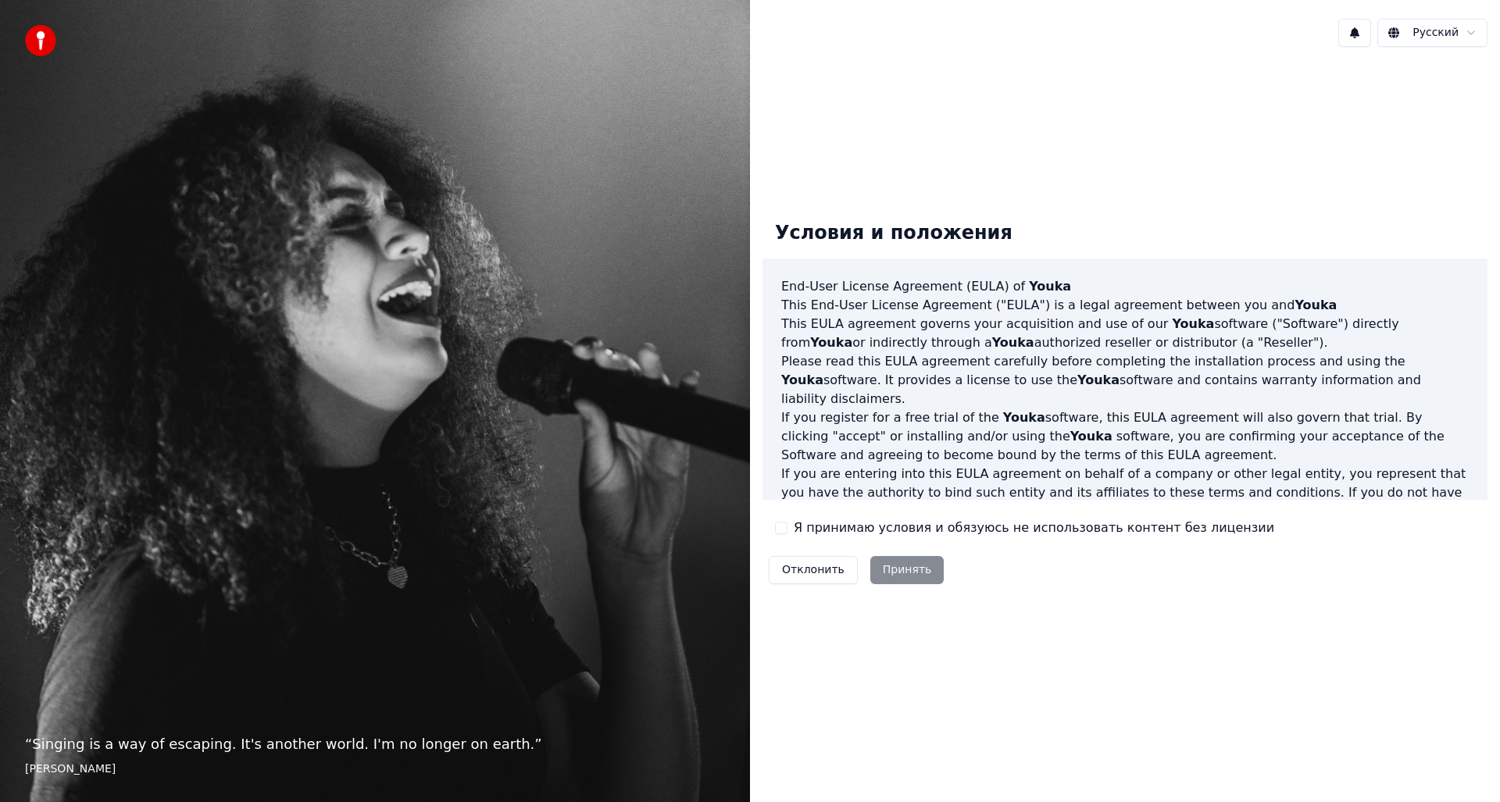
click at [781, 530] on button "Я принимаю условия и обязуюсь не использовать контент без лицензии" at bounding box center [781, 528] width 12 height 12
click at [899, 569] on button "Принять" at bounding box center [907, 570] width 74 height 28
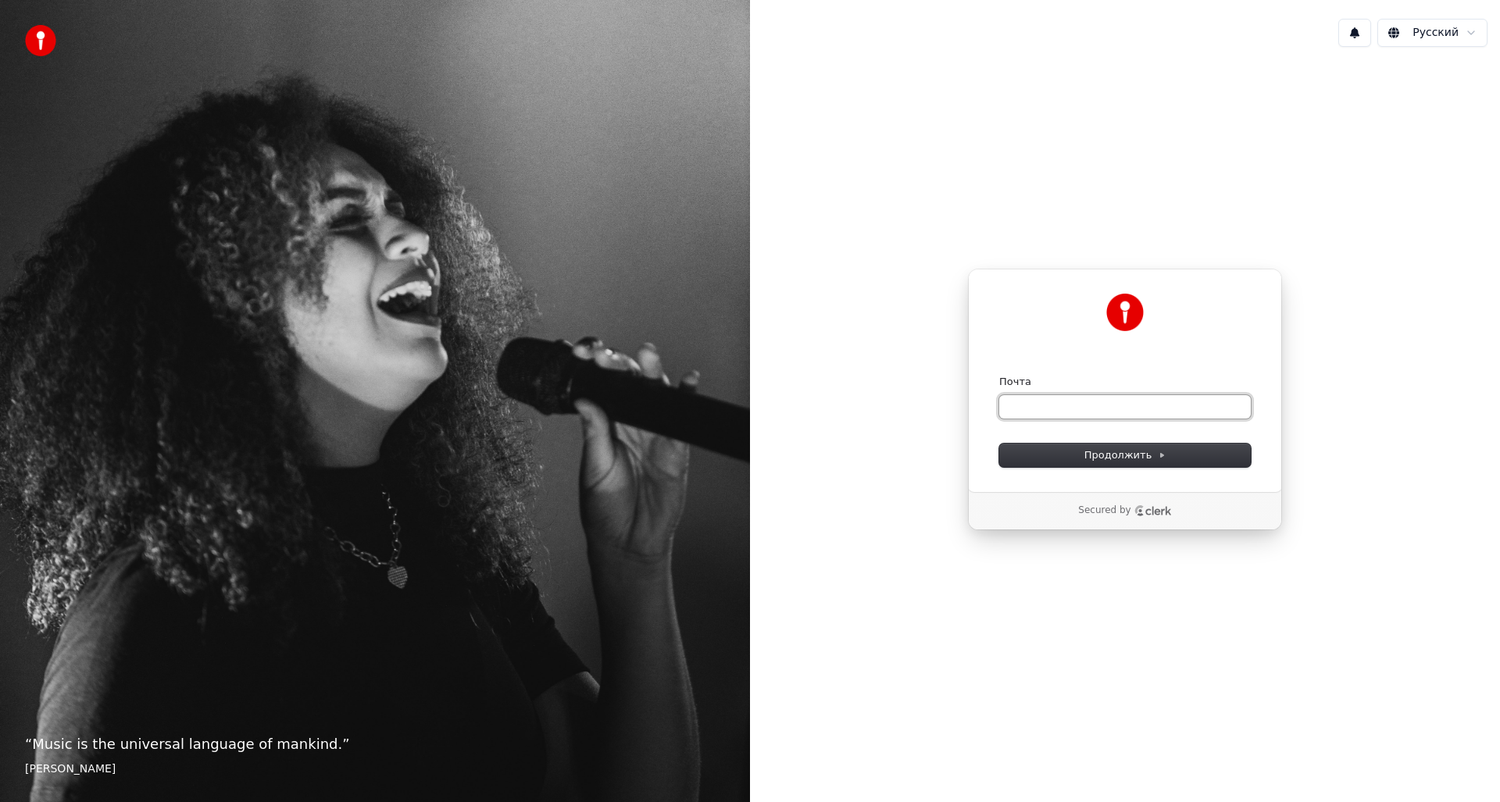
click at [1061, 411] on input "Почта" at bounding box center [1125, 406] width 252 height 23
click at [1079, 412] on input "Почта" at bounding box center [1125, 406] width 252 height 23
type input "*"
click at [999, 375] on button "submit" at bounding box center [999, 375] width 0 height 0
type input "**********"
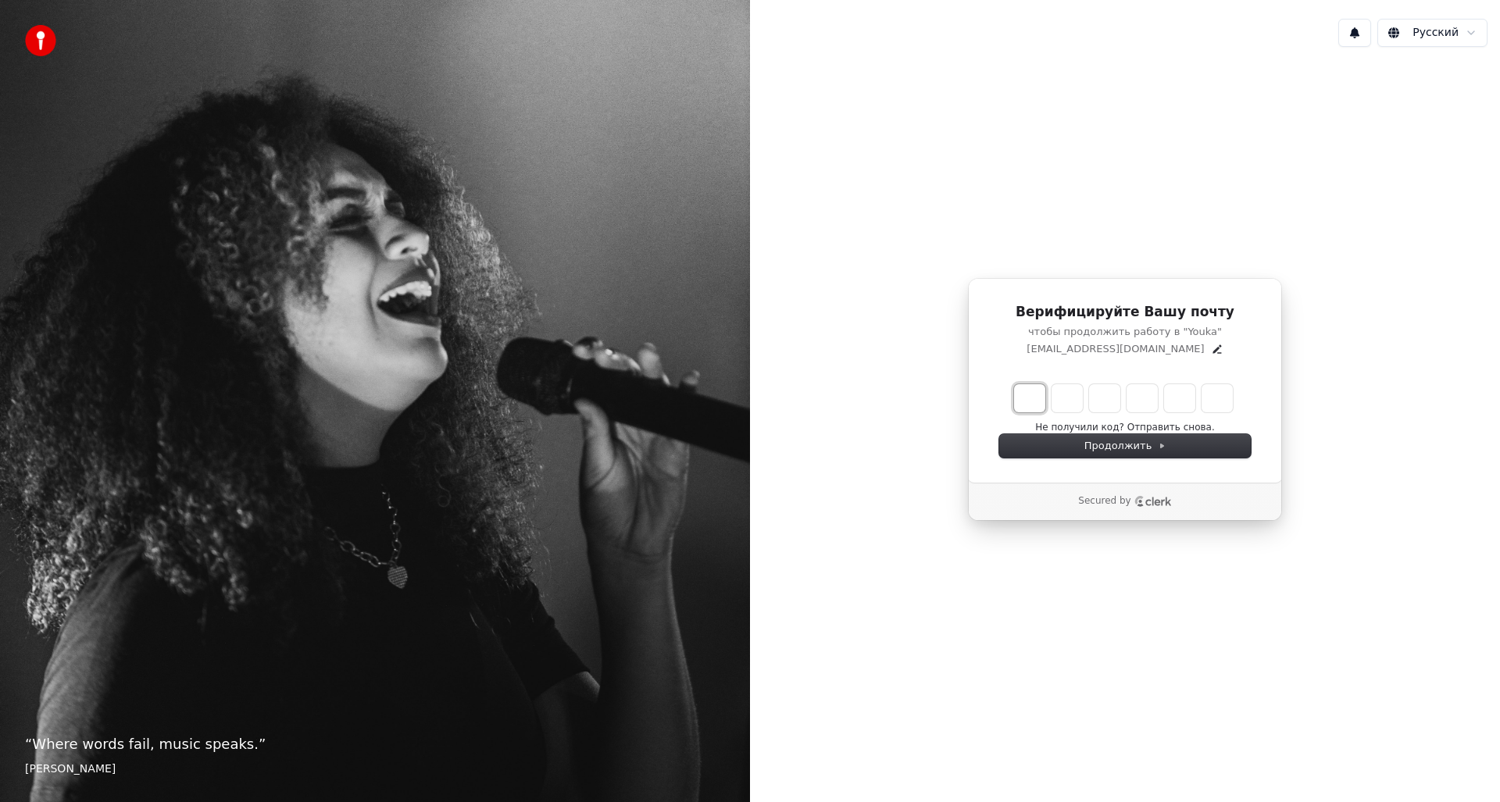
click at [1030, 398] on input "Enter verification code. Digit 1" at bounding box center [1029, 398] width 31 height 28
type input "******"
type input "*"
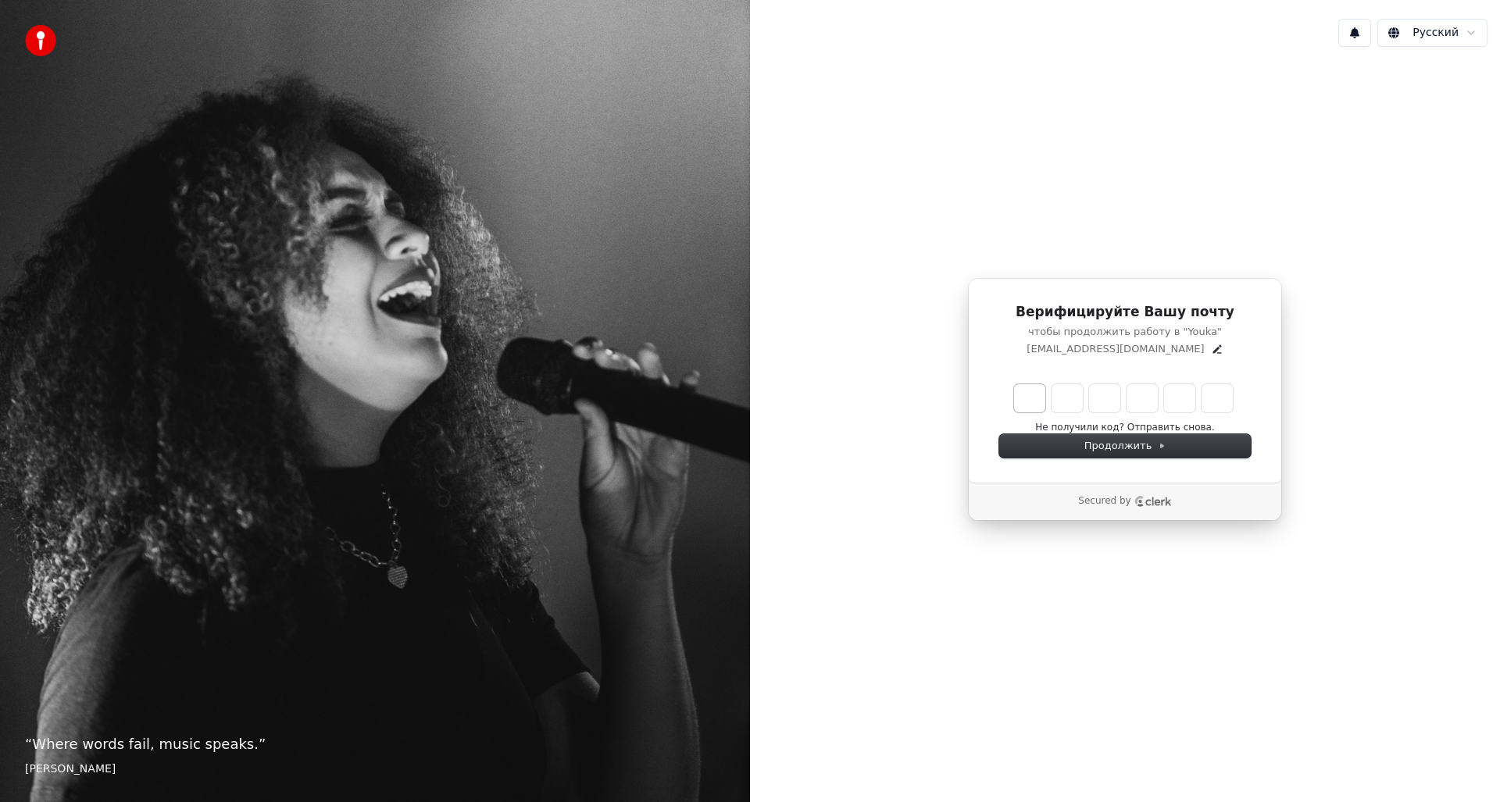
type input "*"
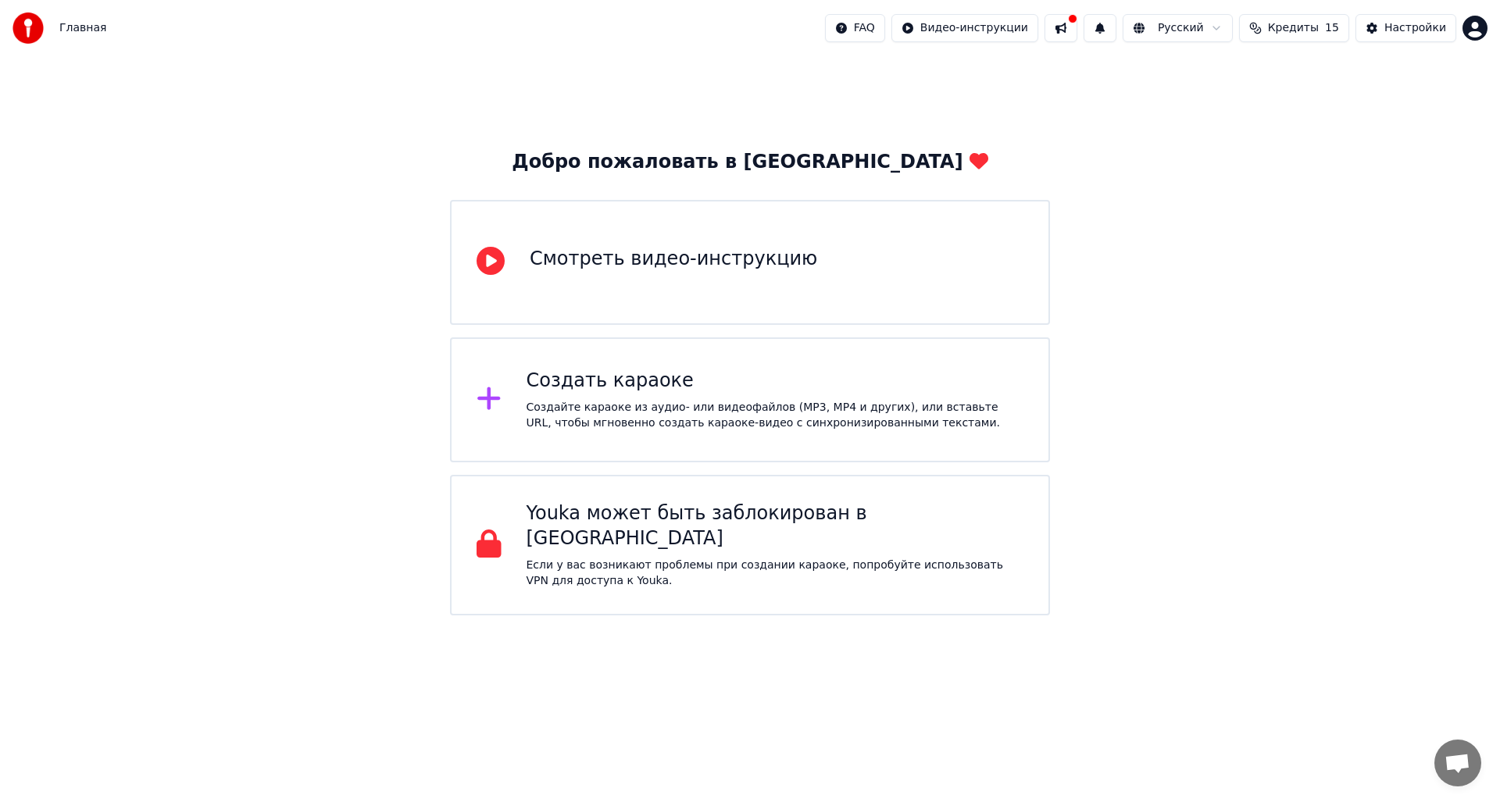
click at [632, 394] on div "Создать караоке Создайте караоке из аудио- или видеофайлов (MP3, MP4 и других),…" at bounding box center [775, 400] width 498 height 62
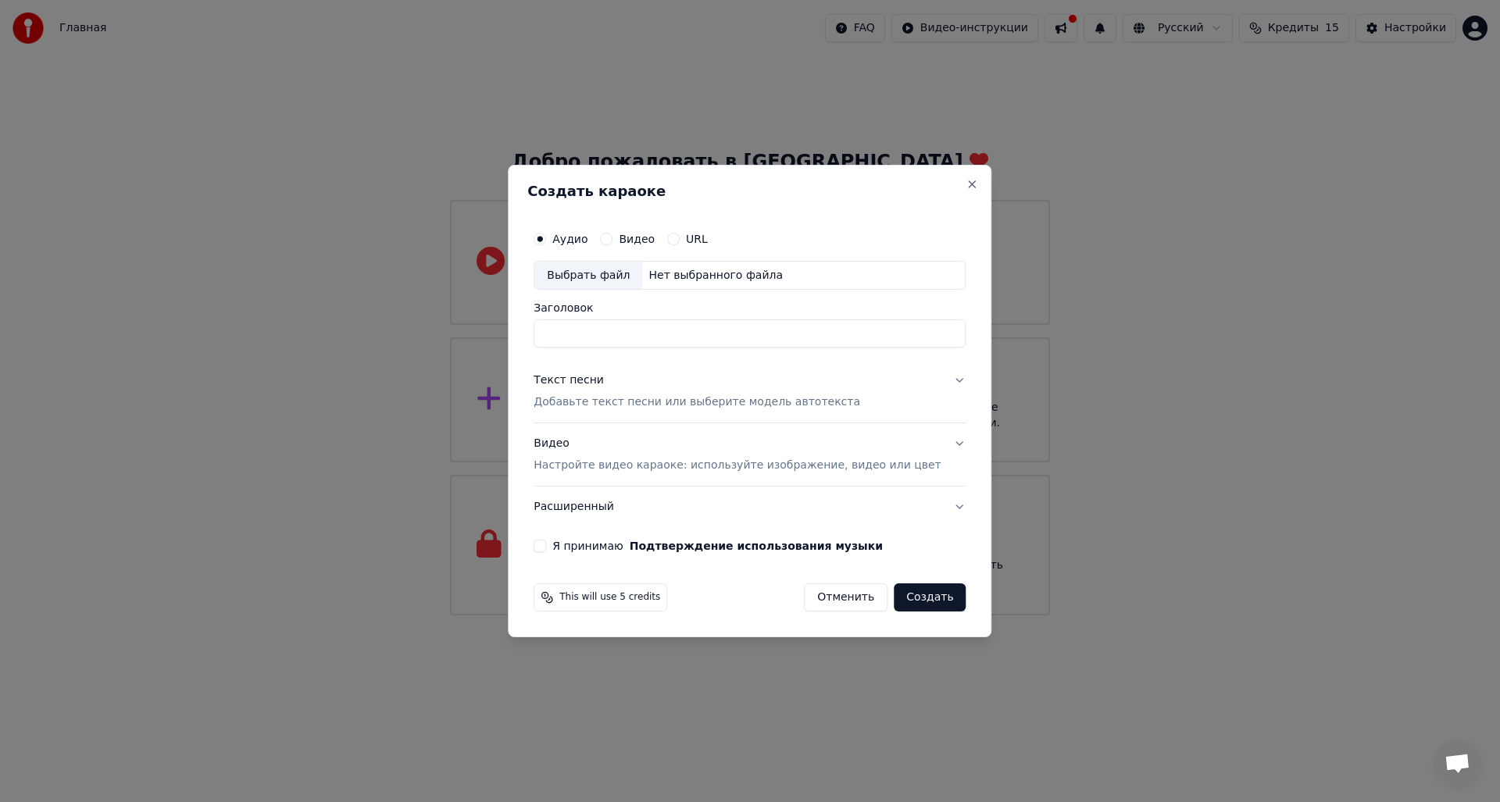
click at [601, 334] on input "Заголовок" at bounding box center [749, 334] width 432 height 28
type input "*****"
click at [644, 403] on p "Добавьте текст песни или выберите модель автотекста" at bounding box center [696, 403] width 326 height 16
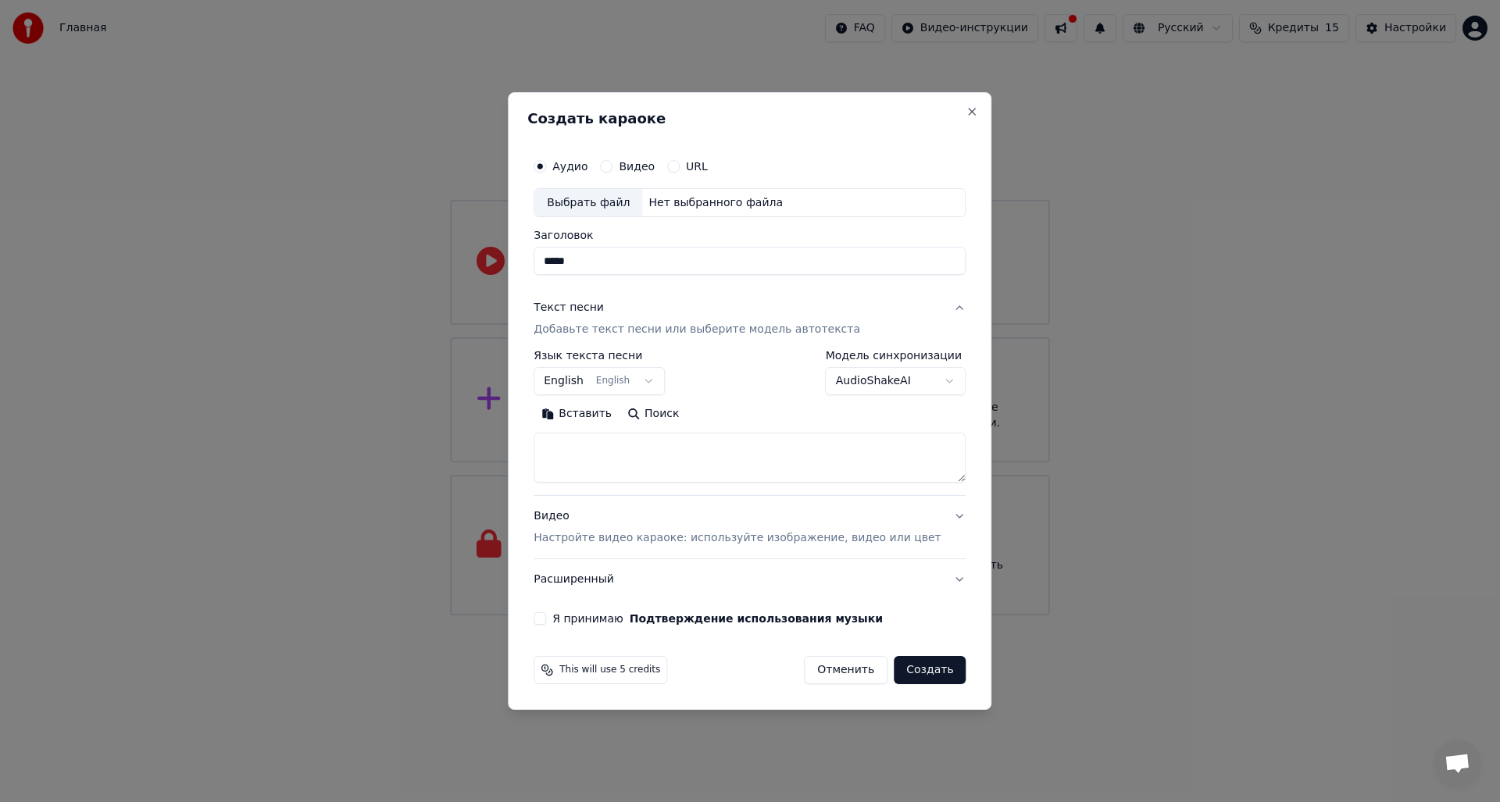
click at [636, 439] on textarea at bounding box center [749, 458] width 432 height 50
click at [662, 378] on button "English English" at bounding box center [598, 382] width 131 height 28
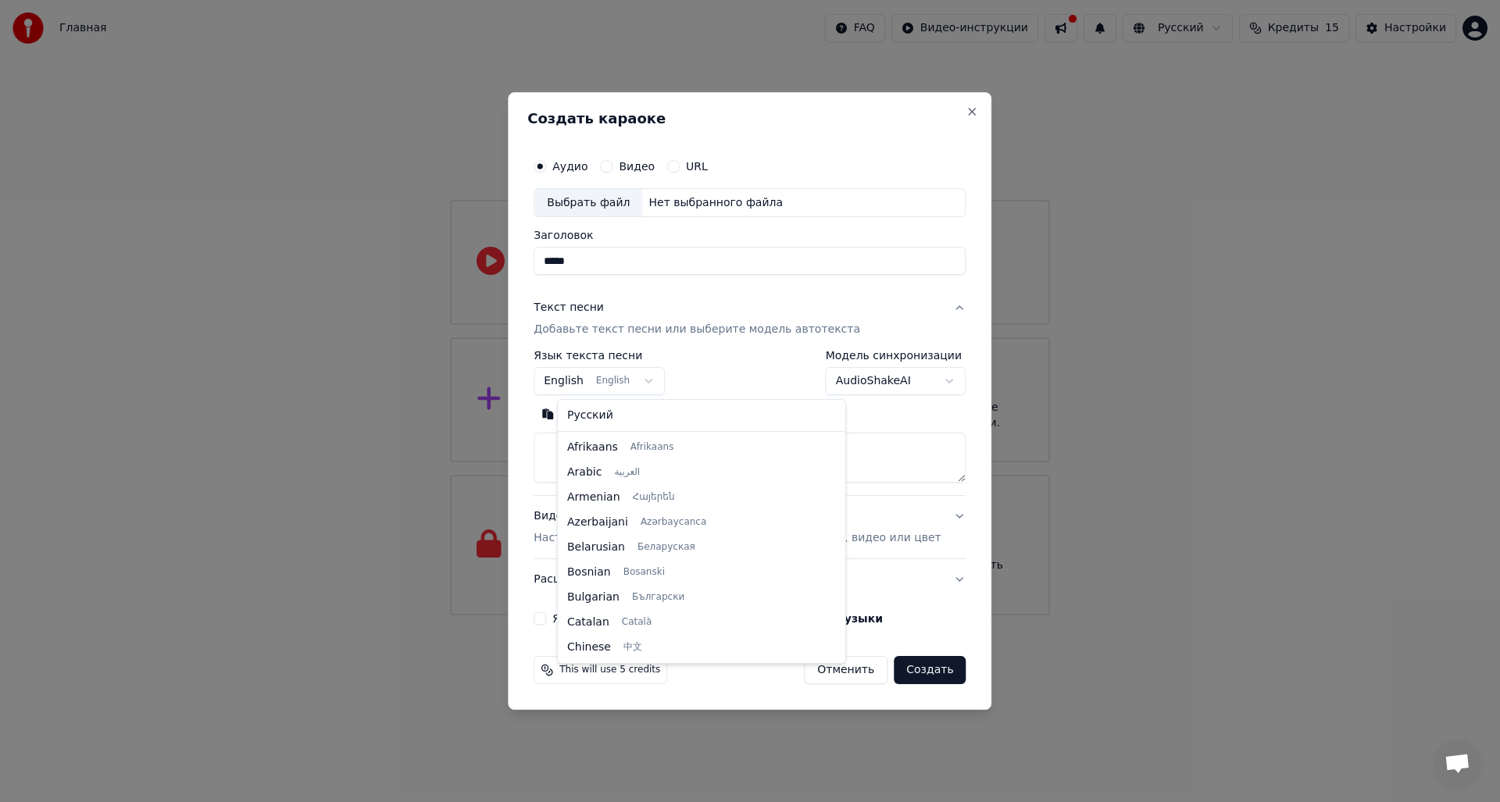
scroll to position [125, 0]
select select "**"
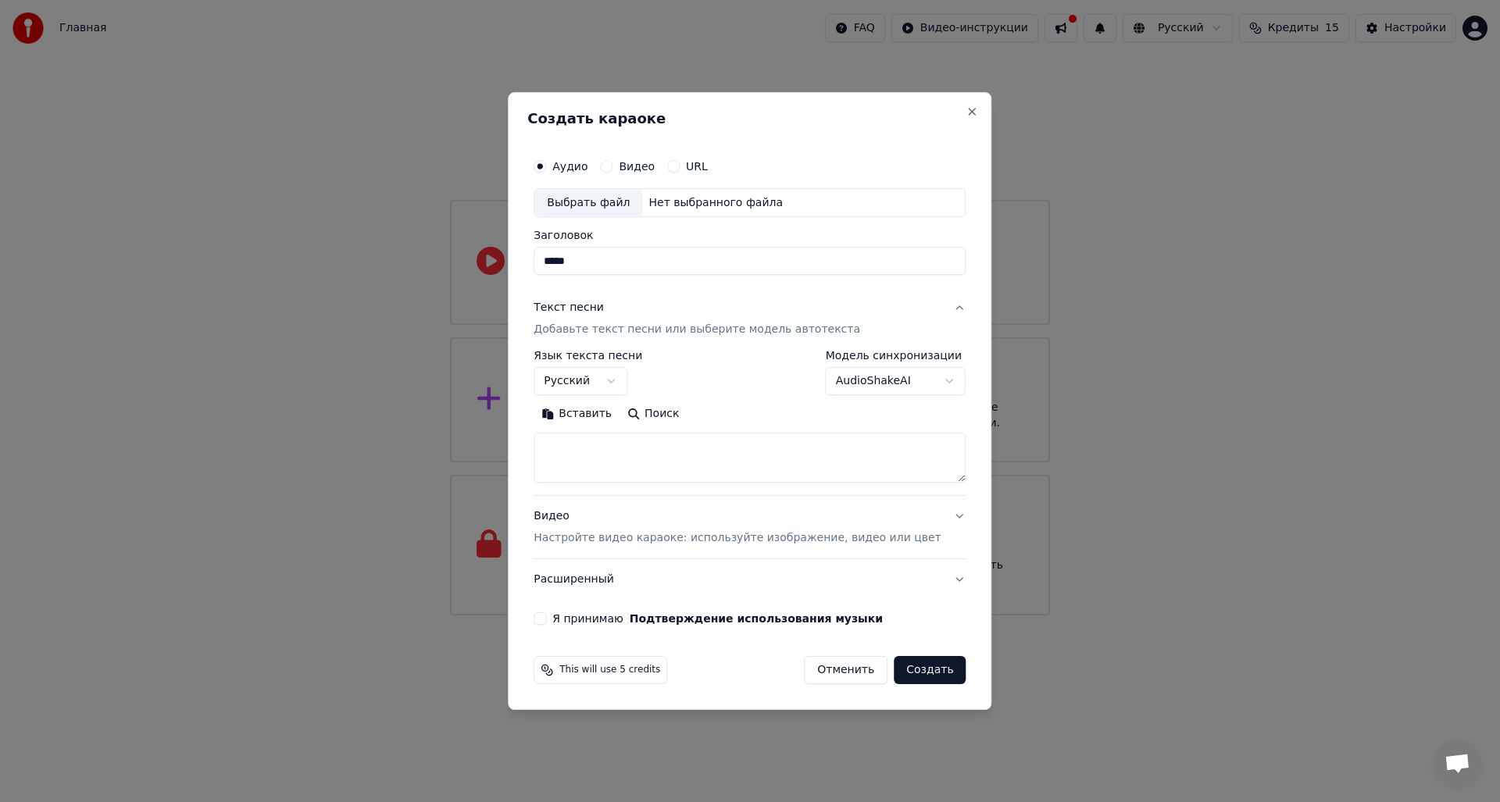
click at [594, 415] on button "Вставить" at bounding box center [576, 414] width 86 height 25
click at [635, 171] on div "Видео" at bounding box center [627, 166] width 55 height 12
click at [612, 166] on button "Видео" at bounding box center [606, 166] width 12 height 12
type textarea "**********"
click at [622, 198] on div "Выбрать файл" at bounding box center [588, 203] width 108 height 28
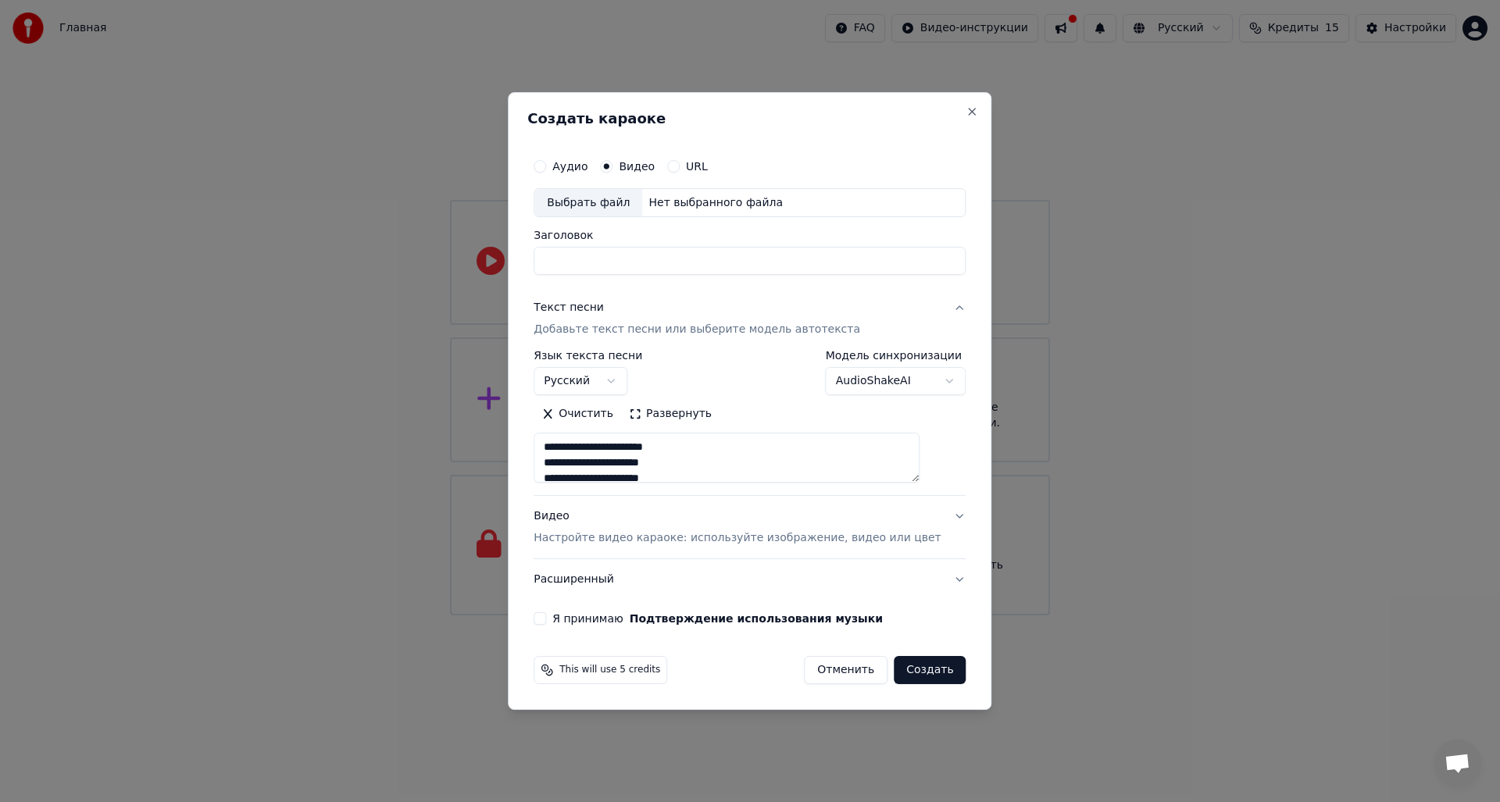
click at [762, 271] on input "Заголовок" at bounding box center [749, 262] width 432 height 28
click at [758, 255] on input "Заголовок" at bounding box center [749, 262] width 432 height 28
click at [546, 618] on button "Я принимаю Подтверждение использования музыки" at bounding box center [539, 618] width 12 height 12
type textarea "**********"
type input "*******"
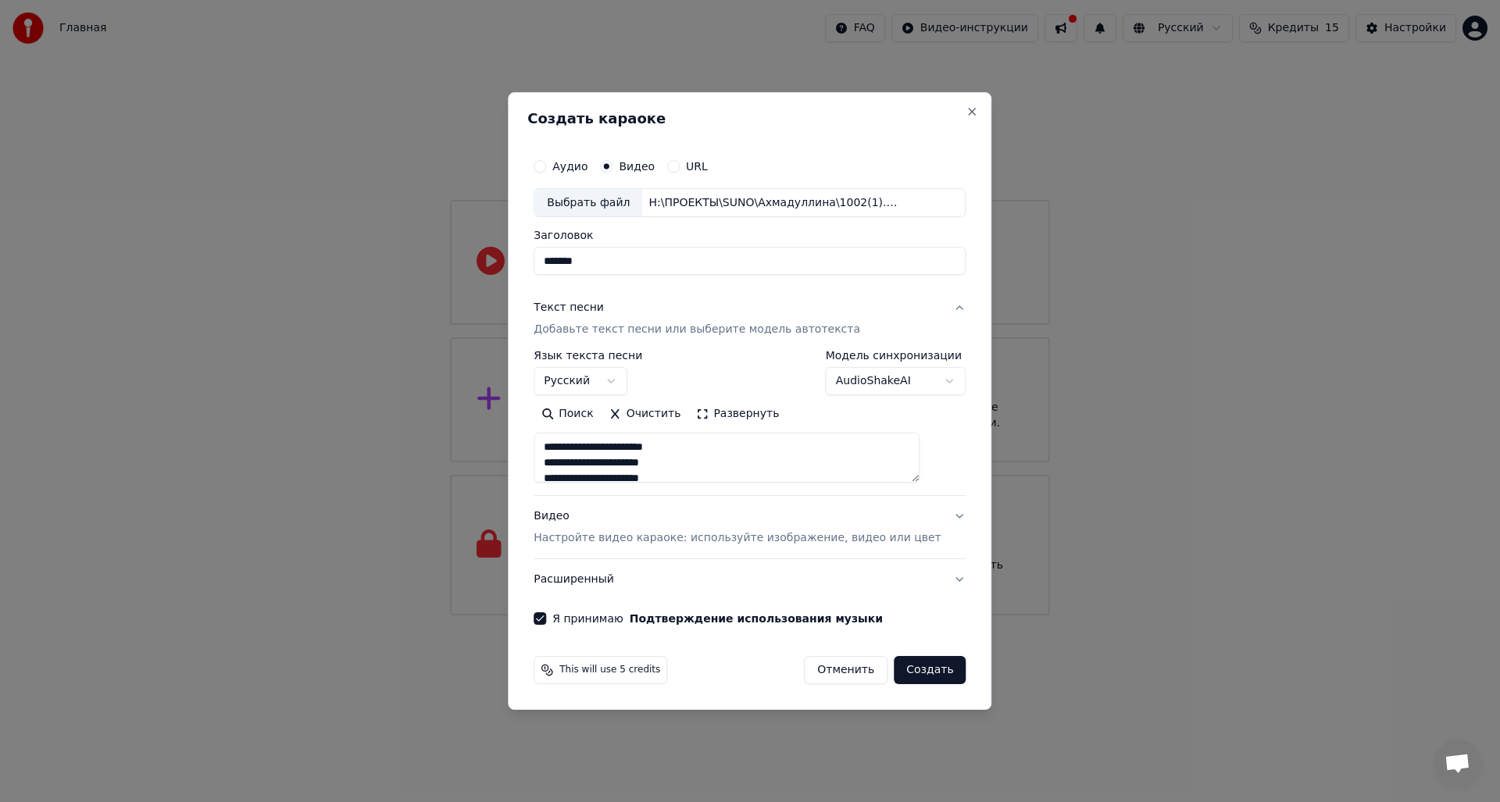
click at [658, 541] on p "Настройте видео караоке: используйте изображение, видео или цвет" at bounding box center [736, 538] width 407 height 16
type textarea "**********"
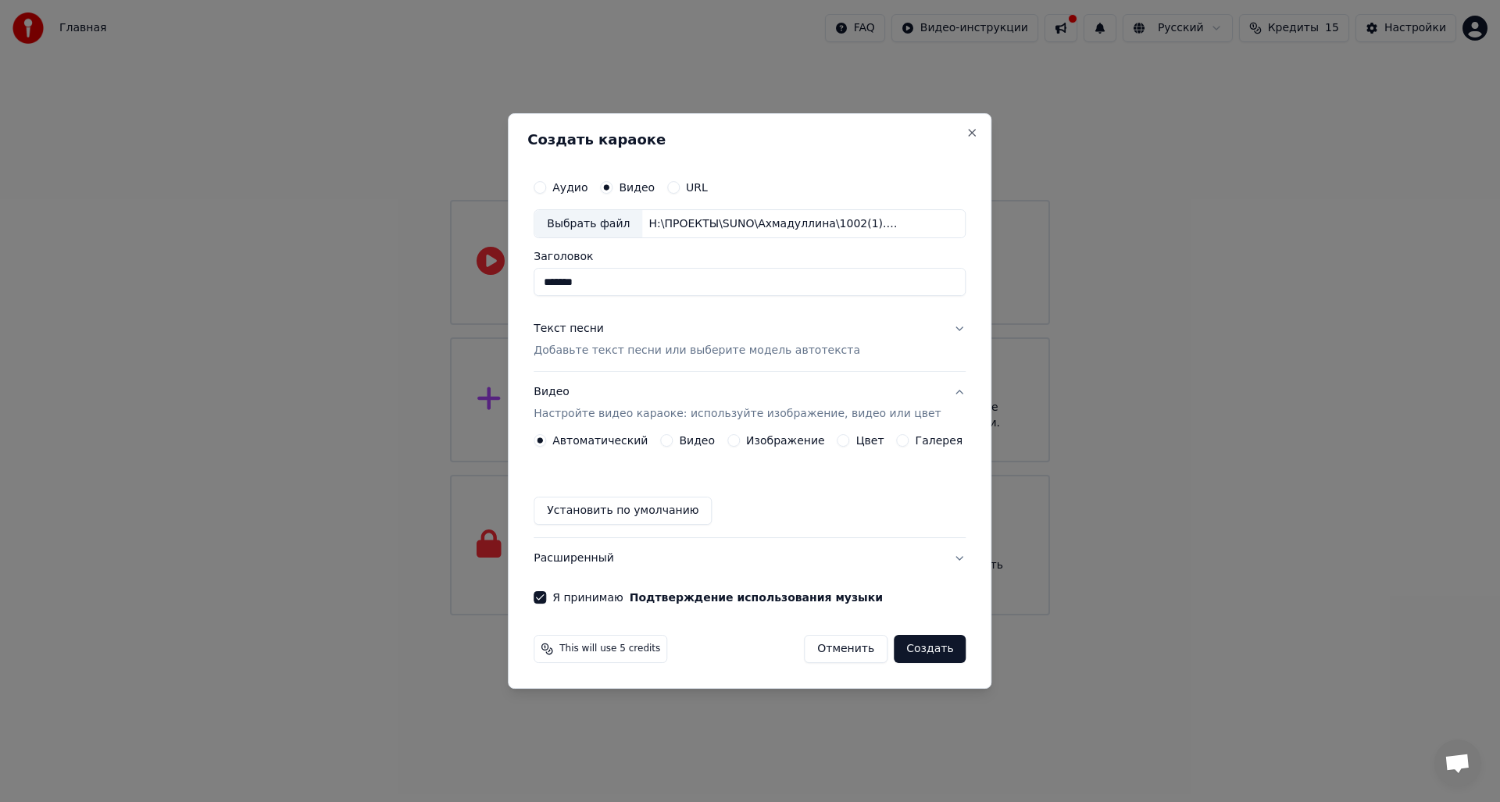
click at [673, 442] on button "Видео" at bounding box center [666, 440] width 12 height 12
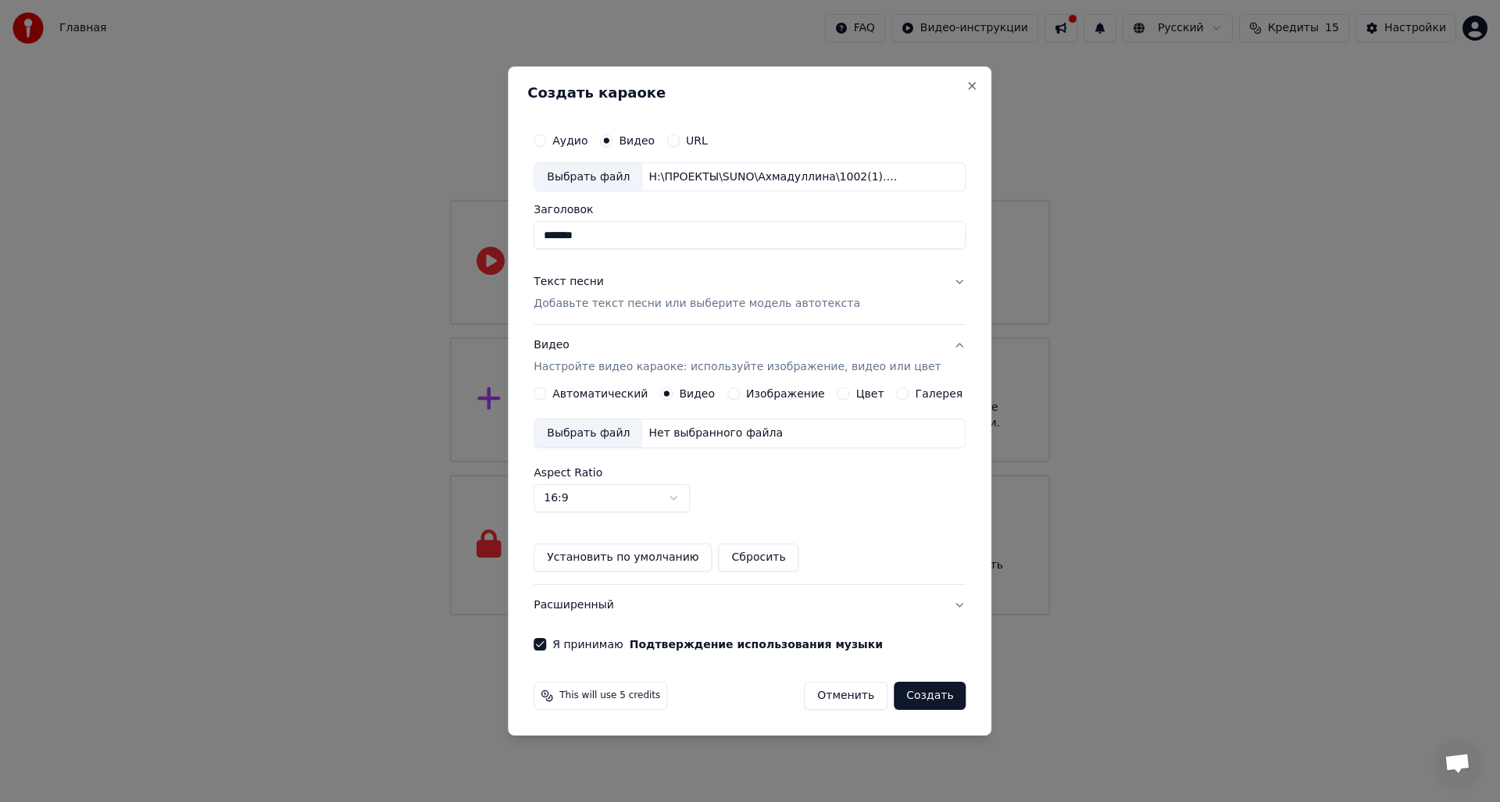
click at [569, 398] on label "Автоматический" at bounding box center [599, 393] width 95 height 11
click at [546, 398] on button "Автоматический" at bounding box center [539, 393] width 12 height 12
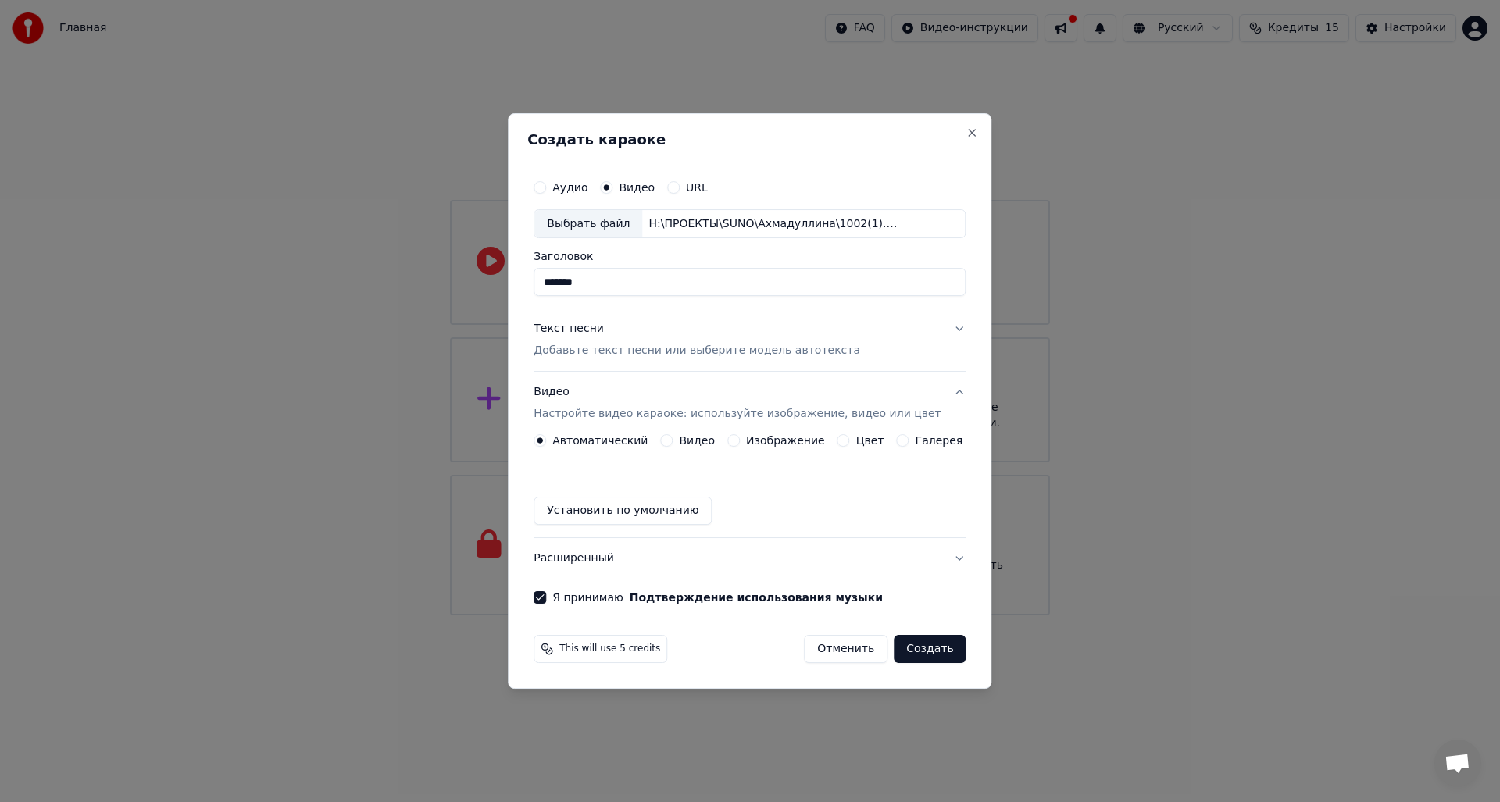
click at [920, 647] on button "Создать" at bounding box center [930, 649] width 72 height 28
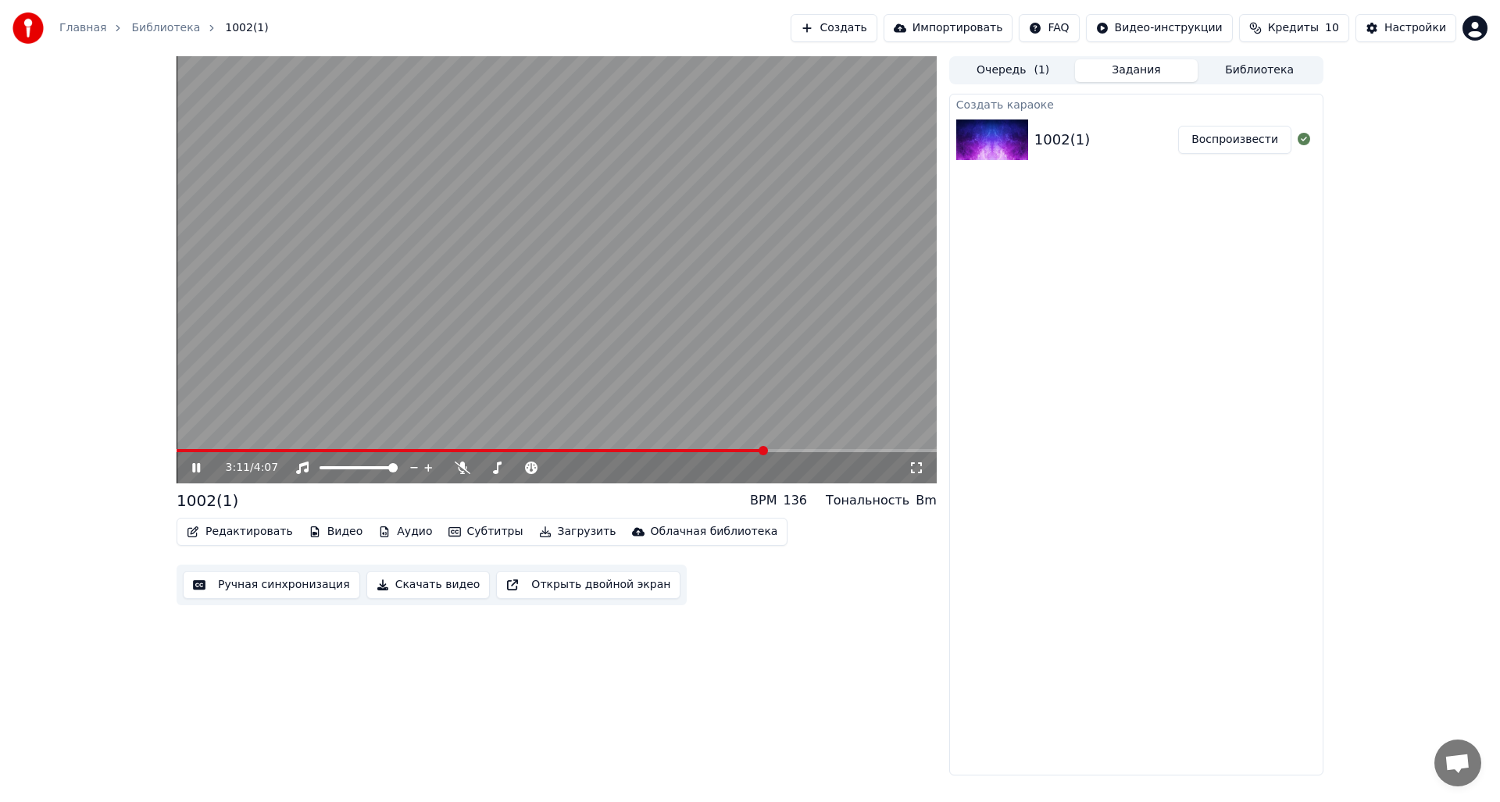
click at [411, 586] on button "Скачать видео" at bounding box center [428, 585] width 124 height 28
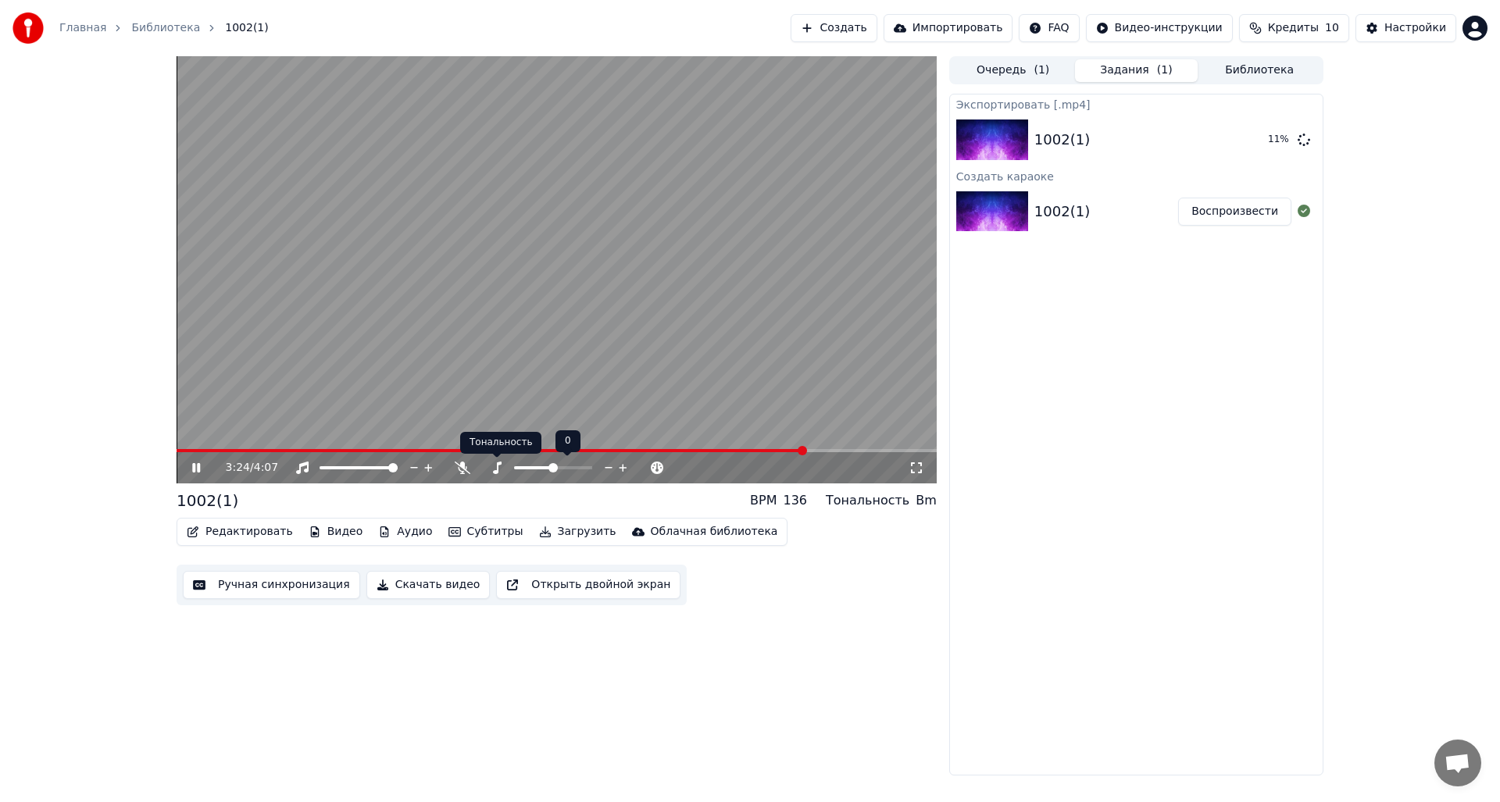
drag, startPoint x: 492, startPoint y: 466, endPoint x: 504, endPoint y: 463, distance: 11.9
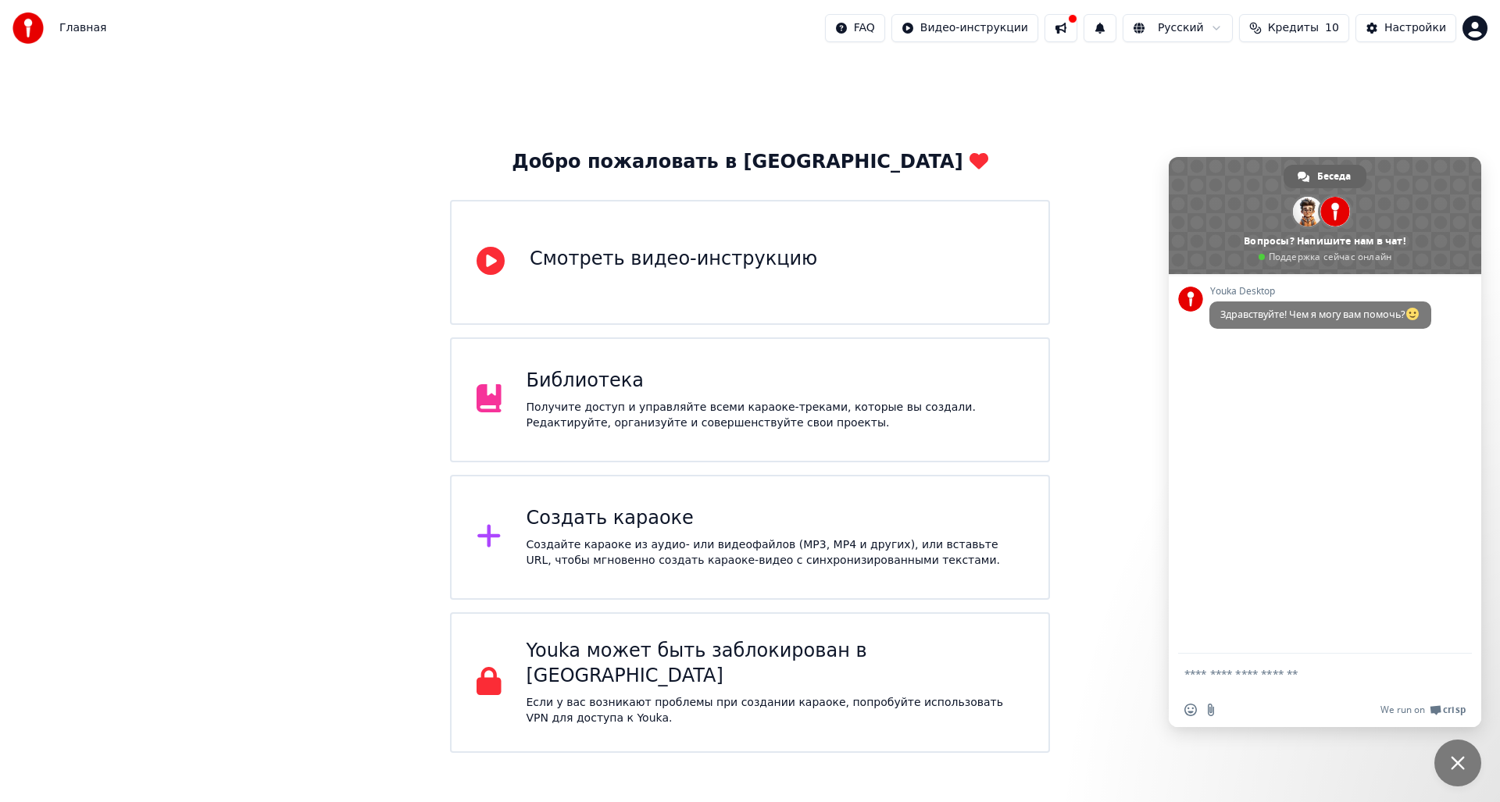
click at [596, 409] on div "Получите доступ и управляйте всеми караоке-треками, которые вы создали. Редакти…" at bounding box center [775, 415] width 498 height 31
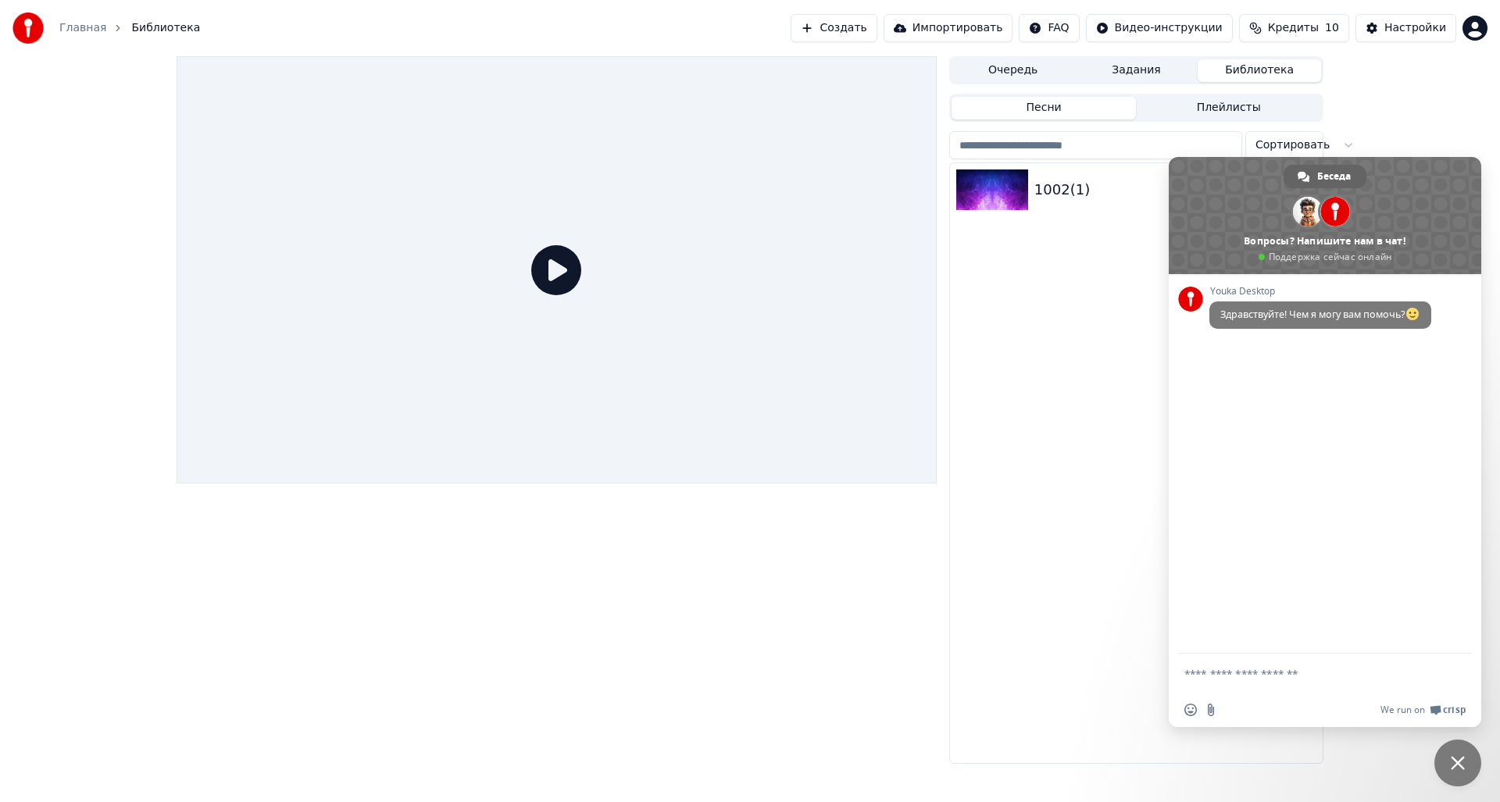
click at [1450, 762] on span "Закрыть чат" at bounding box center [1457, 763] width 14 height 14
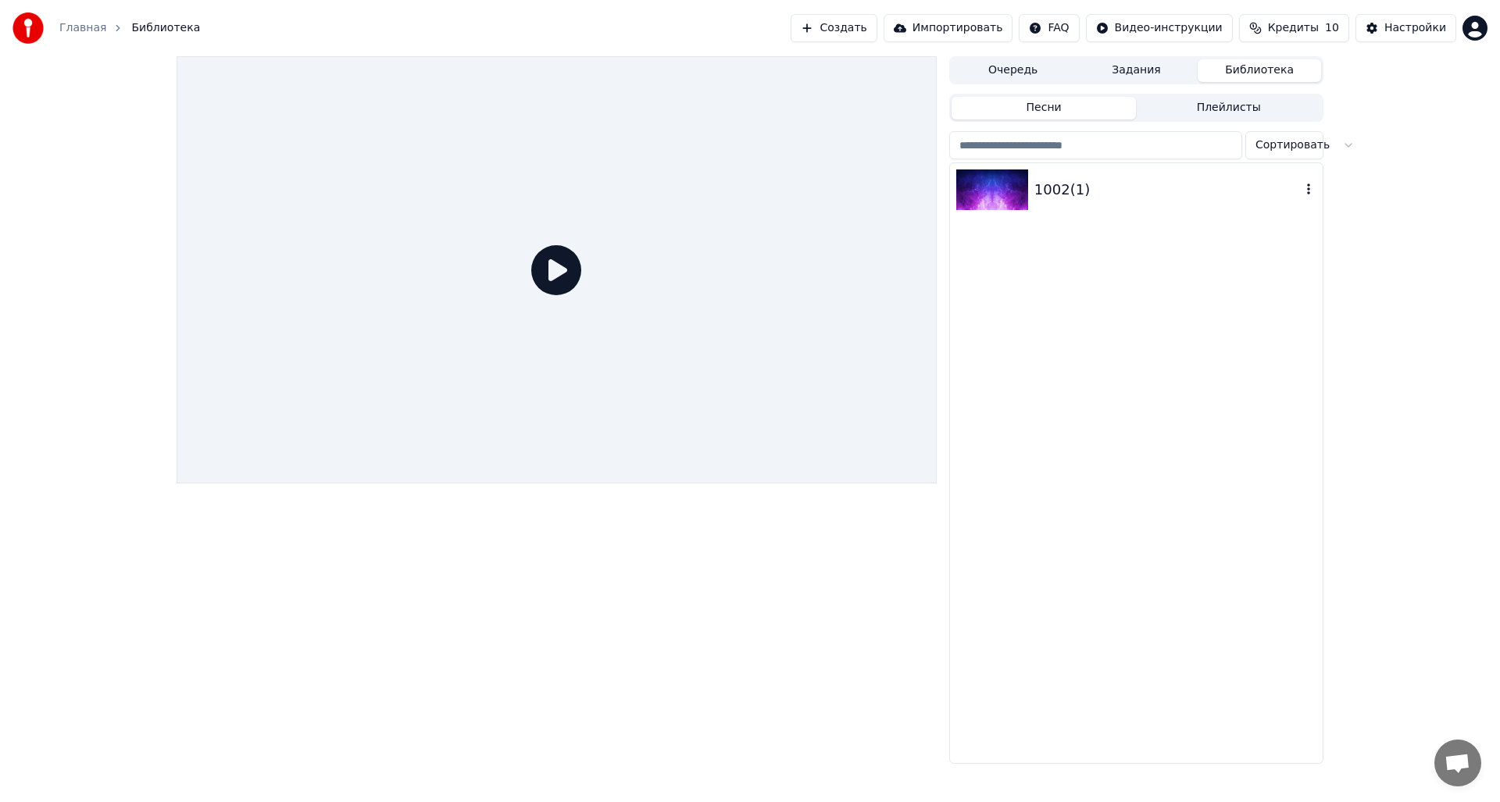
click at [1035, 187] on div "1002(1)" at bounding box center [1167, 190] width 266 height 22
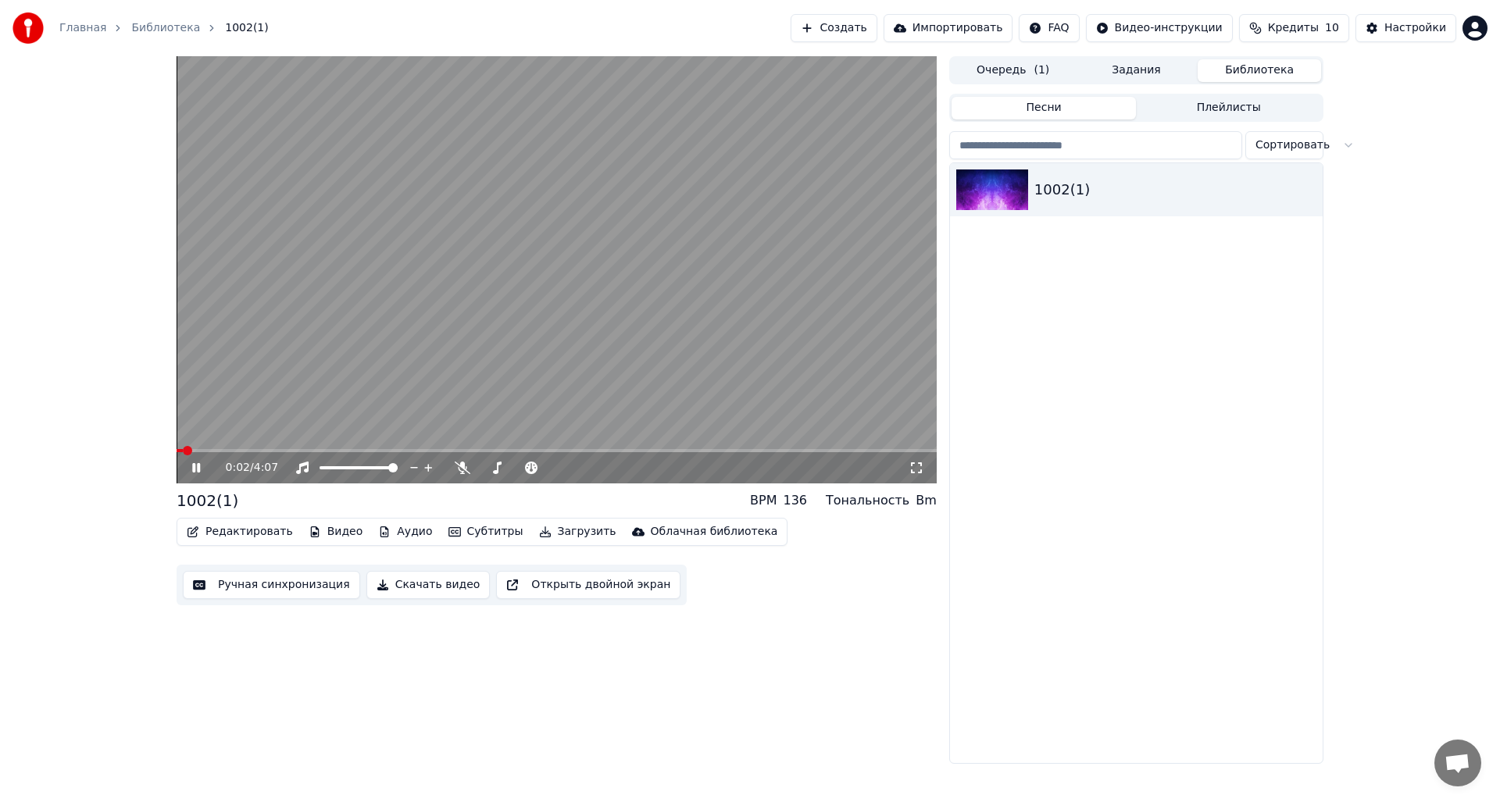
click at [440, 583] on button "Скачать видео" at bounding box center [428, 585] width 124 height 28
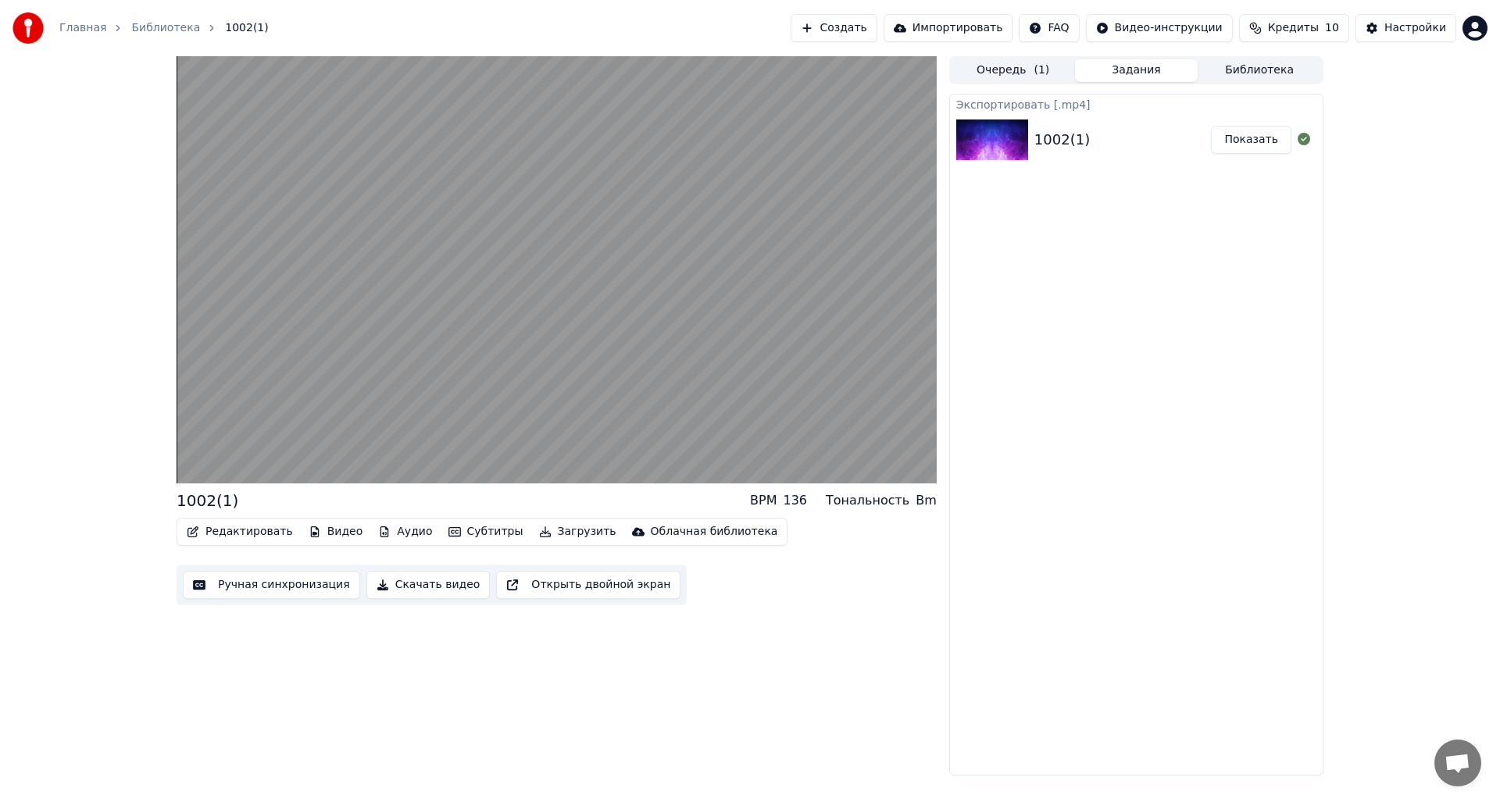
click at [1247, 138] on button "Показать" at bounding box center [1251, 140] width 80 height 28
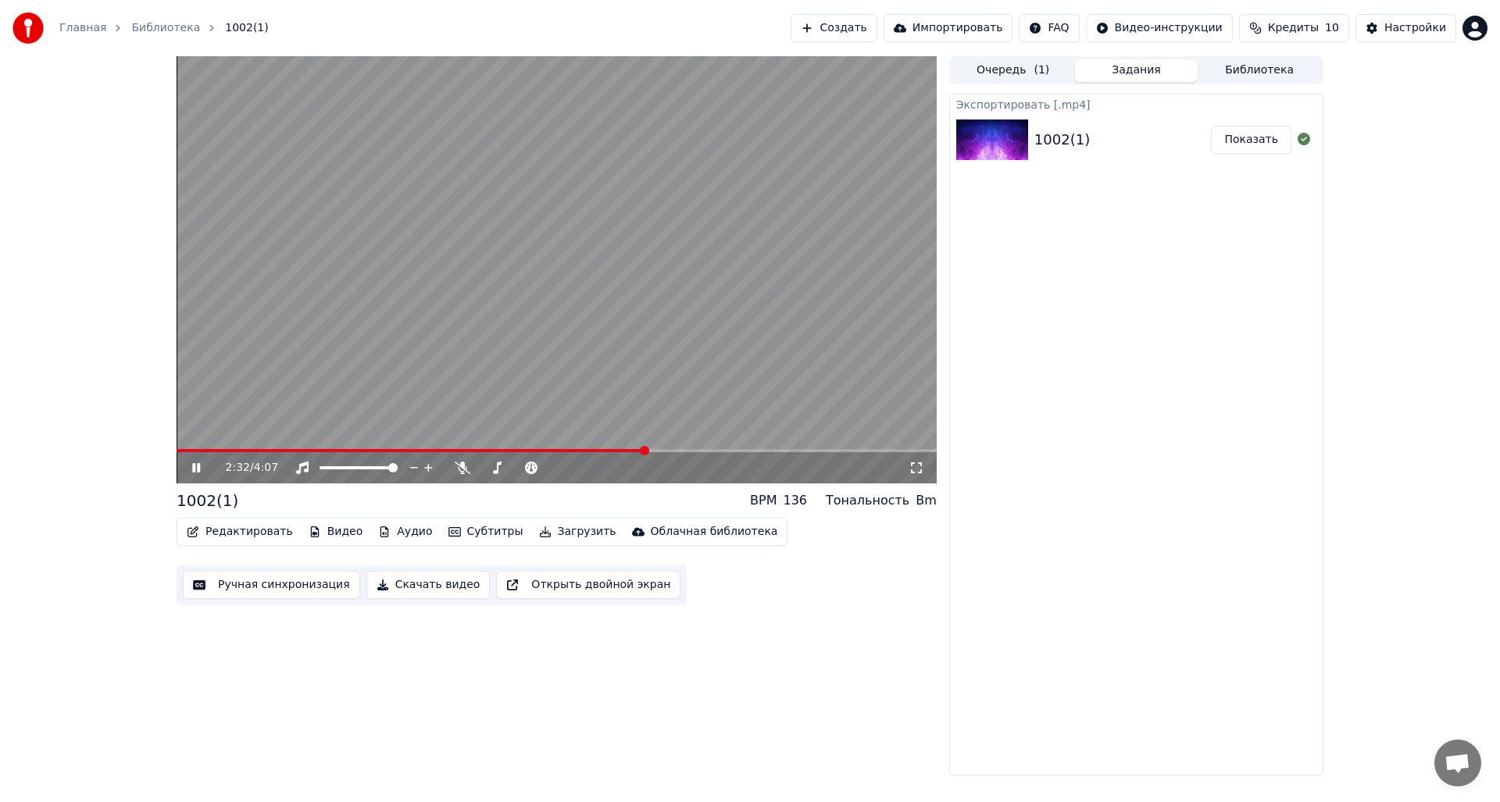
click at [200, 465] on icon at bounding box center [196, 467] width 8 height 9
click at [1264, 144] on button "Показать" at bounding box center [1251, 140] width 80 height 28
